Goal: Ask a question

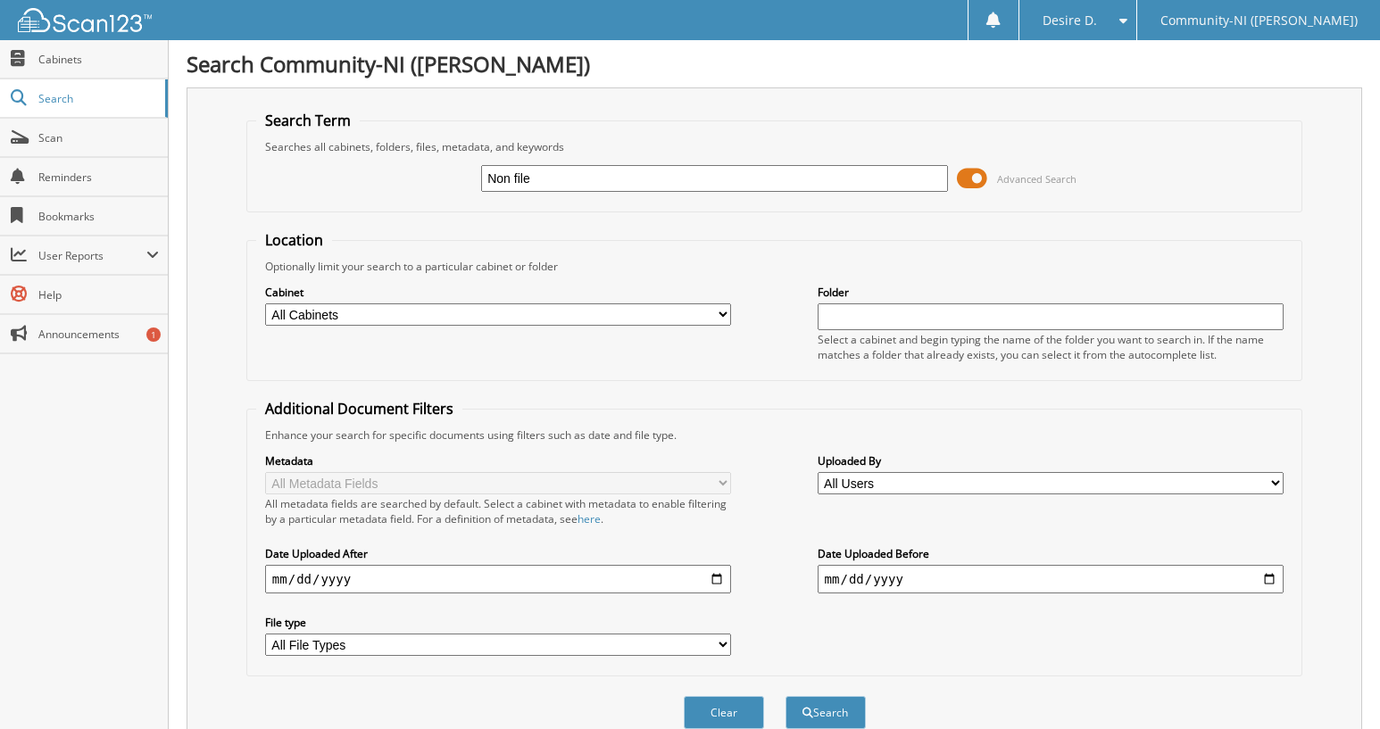
type input "Non file"
click at [785, 696] on button "Search" at bounding box center [825, 712] width 80 height 33
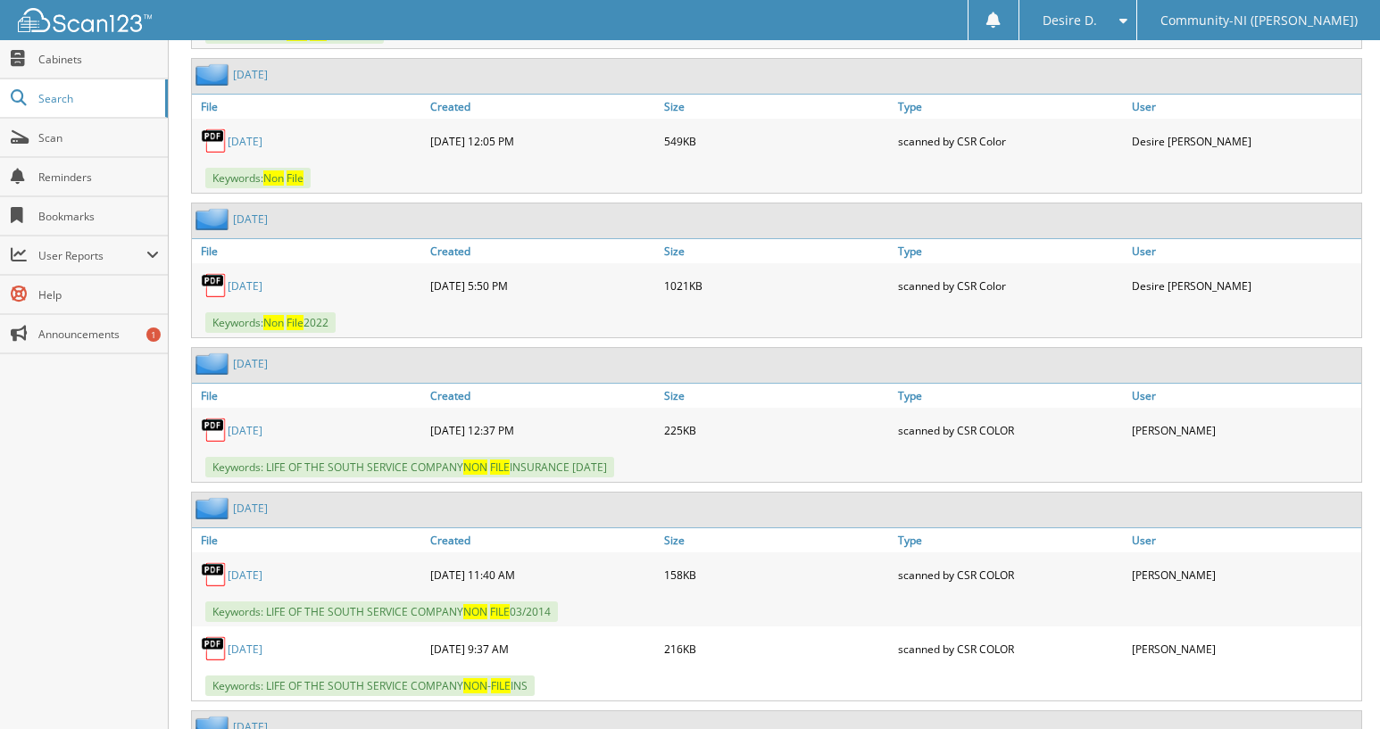
scroll to position [1249, 0]
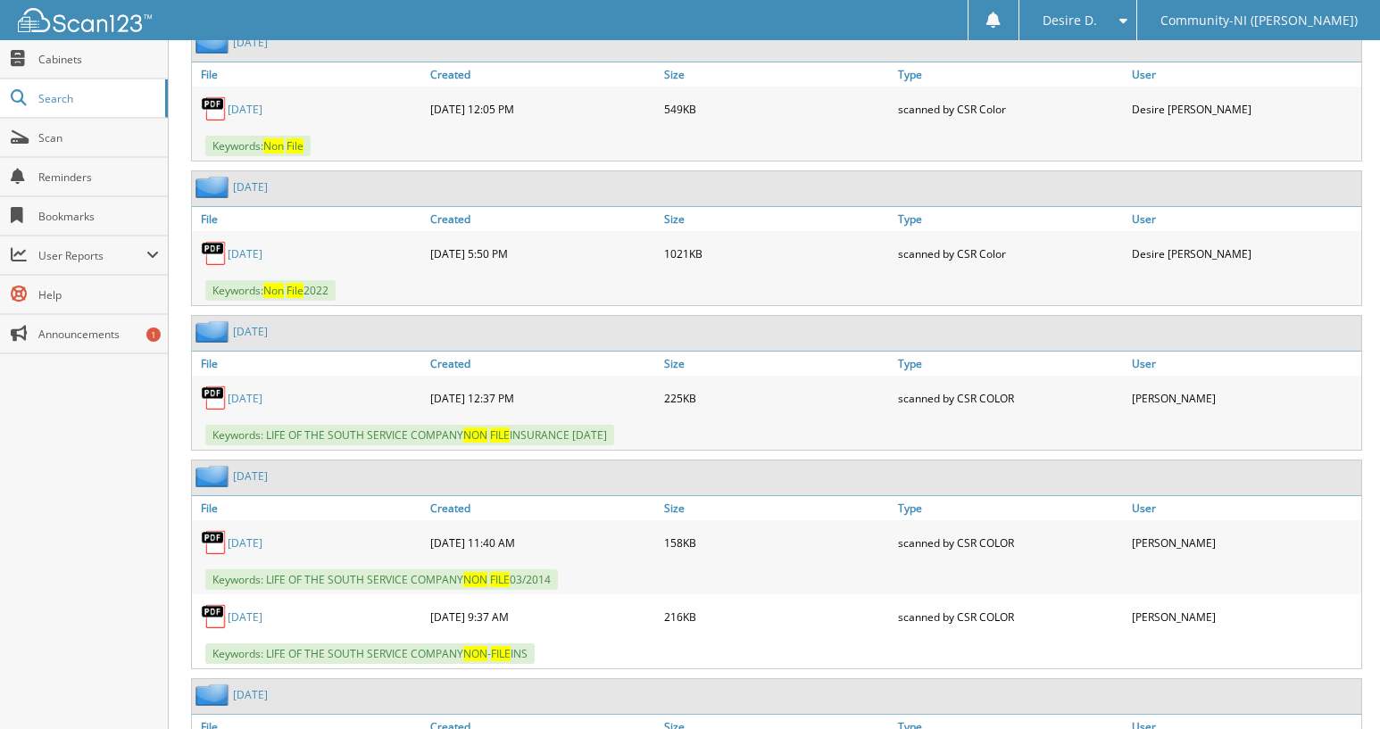
click at [9, 473] on div "Close Cabinets Search Scan Reminders Bookmarks User Reports" at bounding box center [84, 384] width 169 height 689
